Goal: Find specific fact: Find specific fact

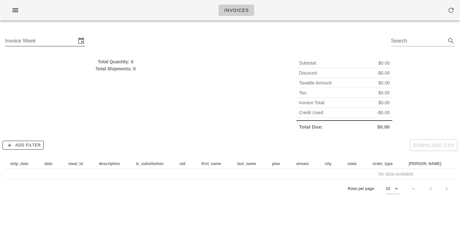
click at [28, 37] on div "Invoice Week" at bounding box center [40, 41] width 71 height 10
click at [32, 38] on input "Invoice Week" at bounding box center [40, 41] width 71 height 10
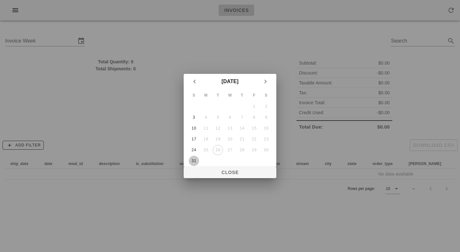
click at [197, 161] on div "31" at bounding box center [194, 160] width 10 height 4
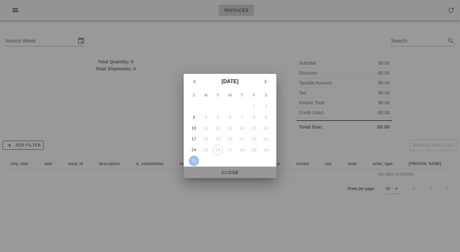
click at [221, 172] on span "Close" at bounding box center [230, 172] width 82 height 5
type input "[DATE]"
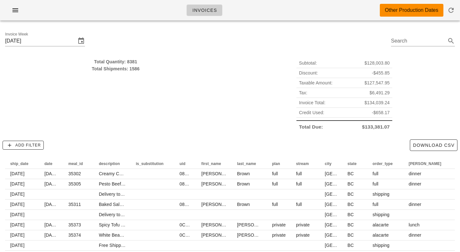
click at [130, 59] on div "Total Quantity: 8381" at bounding box center [115, 61] width 221 height 7
drag, startPoint x: 130, startPoint y: 59, endPoint x: 139, endPoint y: 74, distance: 17.0
click at [139, 74] on div "Total Quantity: 8381 Total Shipments: 1586" at bounding box center [115, 94] width 229 height 81
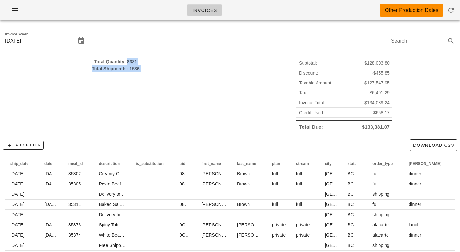
click at [139, 74] on div "Total Quantity: 8381 Total Shipments: 1586" at bounding box center [115, 94] width 229 height 81
drag, startPoint x: 139, startPoint y: 74, endPoint x: 139, endPoint y: 61, distance: 12.8
click at [139, 61] on div "Total Quantity: 8381 Total Shipments: 1586" at bounding box center [115, 94] width 229 height 81
click at [139, 61] on div "Total Quantity: 8381" at bounding box center [115, 61] width 221 height 7
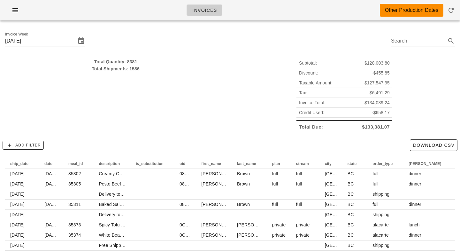
click at [139, 61] on div "Total Quantity: 8381" at bounding box center [115, 61] width 221 height 7
drag, startPoint x: 139, startPoint y: 61, endPoint x: 139, endPoint y: 129, distance: 67.7
click at [139, 129] on div "Total Quantity: 8381 Total Shipments: 1586" at bounding box center [115, 94] width 229 height 81
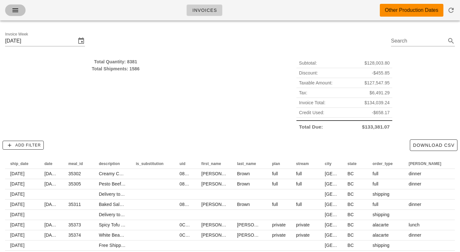
click at [22, 11] on button "button" at bounding box center [15, 9] width 20 height 11
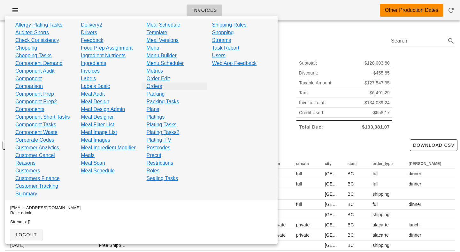
click at [160, 85] on link "Orders" at bounding box center [155, 86] width 16 height 8
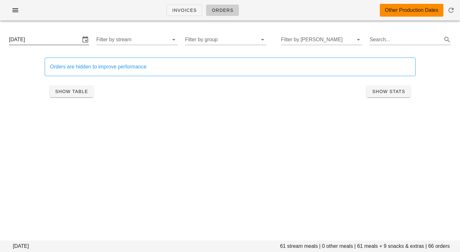
click at [61, 43] on input "[DATE]" at bounding box center [44, 39] width 71 height 10
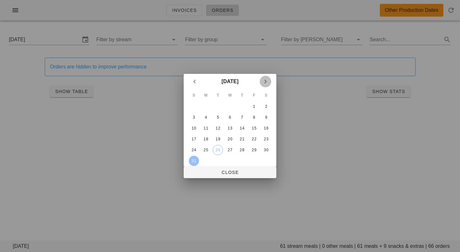
click at [266, 80] on icon "Next month" at bounding box center [266, 82] width 8 height 8
click at [207, 105] on div "1" at bounding box center [206, 106] width 10 height 4
click at [231, 106] on div "3" at bounding box center [230, 106] width 10 height 4
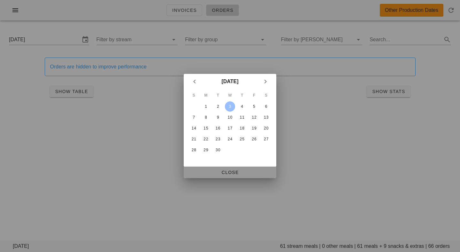
click at [222, 173] on span "Close" at bounding box center [230, 172] width 82 height 5
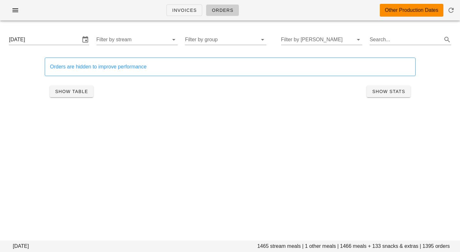
click at [345, 246] on footer "[DATE] stream meals | 1 other meals | 1466 meals + 133 snacks & extras | 1395 o…" at bounding box center [230, 245] width 460 height 11
copy footer "1466"
click at [55, 37] on input "[DATE]" at bounding box center [44, 39] width 71 height 10
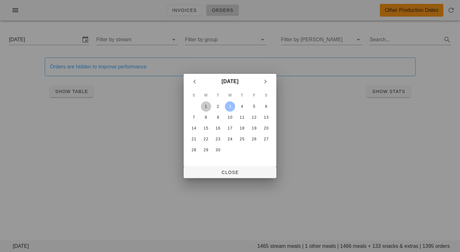
click at [207, 106] on div "1" at bounding box center [206, 106] width 10 height 4
click at [224, 173] on span "Close" at bounding box center [230, 172] width 82 height 5
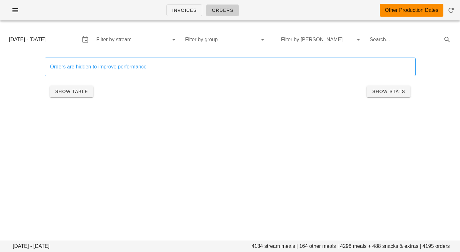
click at [346, 245] on footer "[DATE] - [DATE] 4134 stream meals | 164 other meals | 4298 meals + 488 snacks &…" at bounding box center [230, 245] width 460 height 11
copy footer "4298"
click at [69, 42] on input "[DATE] - [DATE]" at bounding box center [44, 39] width 71 height 10
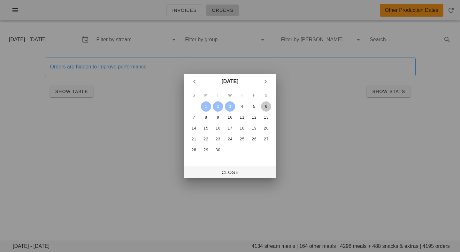
click at [266, 105] on div "6" at bounding box center [266, 106] width 10 height 4
click at [240, 105] on div "4" at bounding box center [242, 106] width 10 height 4
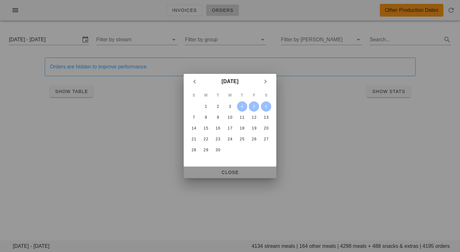
click at [225, 172] on span "Close" at bounding box center [230, 172] width 82 height 5
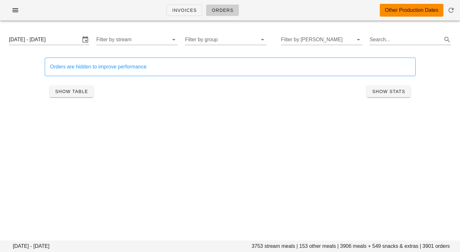
click at [346, 246] on footer "[DATE] - [DATE] stream meals | 153 other meals | 3906 meals + 549 snacks & extr…" at bounding box center [230, 245] width 460 height 11
copy footer "3906"
click at [71, 39] on input "[DATE] - [DATE]" at bounding box center [44, 39] width 71 height 10
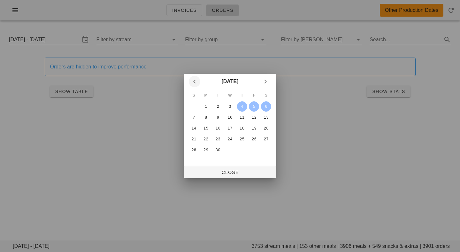
click at [195, 82] on icon "Previous month" at bounding box center [195, 82] width 8 height 8
click at [205, 150] on div "25" at bounding box center [206, 150] width 10 height 4
click at [226, 149] on div "27" at bounding box center [230, 150] width 10 height 4
click at [226, 178] on div at bounding box center [230, 126] width 460 height 252
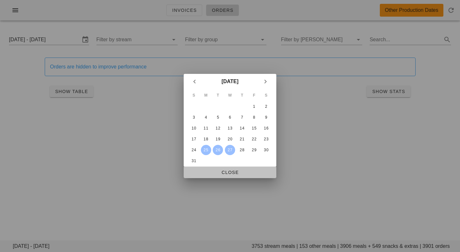
click at [226, 177] on button "Close" at bounding box center [230, 171] width 93 height 11
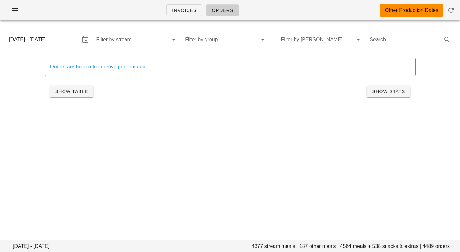
click at [348, 245] on footer "[DATE] - [DATE] 4377 stream meals | 187 other meals | 4564 meals + 538 snacks &…" at bounding box center [230, 245] width 460 height 11
copy footer "4564"
click at [61, 33] on div "[DATE] - [DATE] Filter by stream Filter by group Filter by [PERSON_NAME] Search…" at bounding box center [230, 39] width 452 height 20
click at [61, 39] on input "[DATE] - [DATE]" at bounding box center [44, 39] width 71 height 10
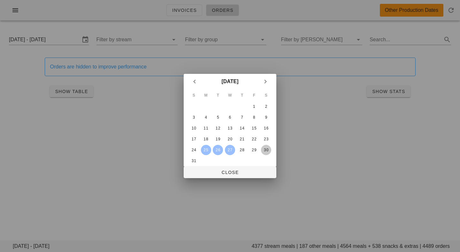
click at [267, 152] on div "30" at bounding box center [266, 150] width 10 height 4
click at [243, 150] on div "28" at bounding box center [242, 150] width 10 height 4
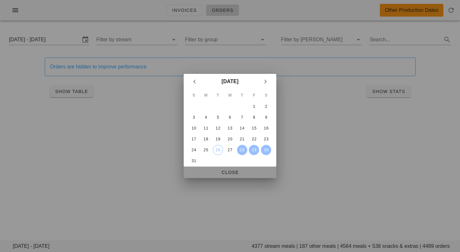
click at [243, 171] on span "Close" at bounding box center [230, 172] width 82 height 5
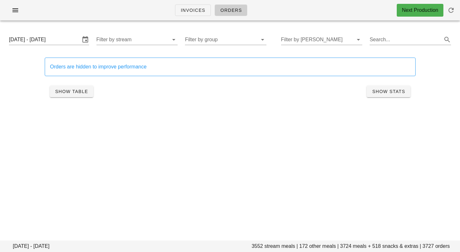
click at [255, 245] on footer "[DATE] - [DATE] stream meals | 172 other meals | 3724 meals + 518 snacks & extr…" at bounding box center [230, 245] width 460 height 11
copy footer "3552"
